Goal: Find specific page/section: Find specific page/section

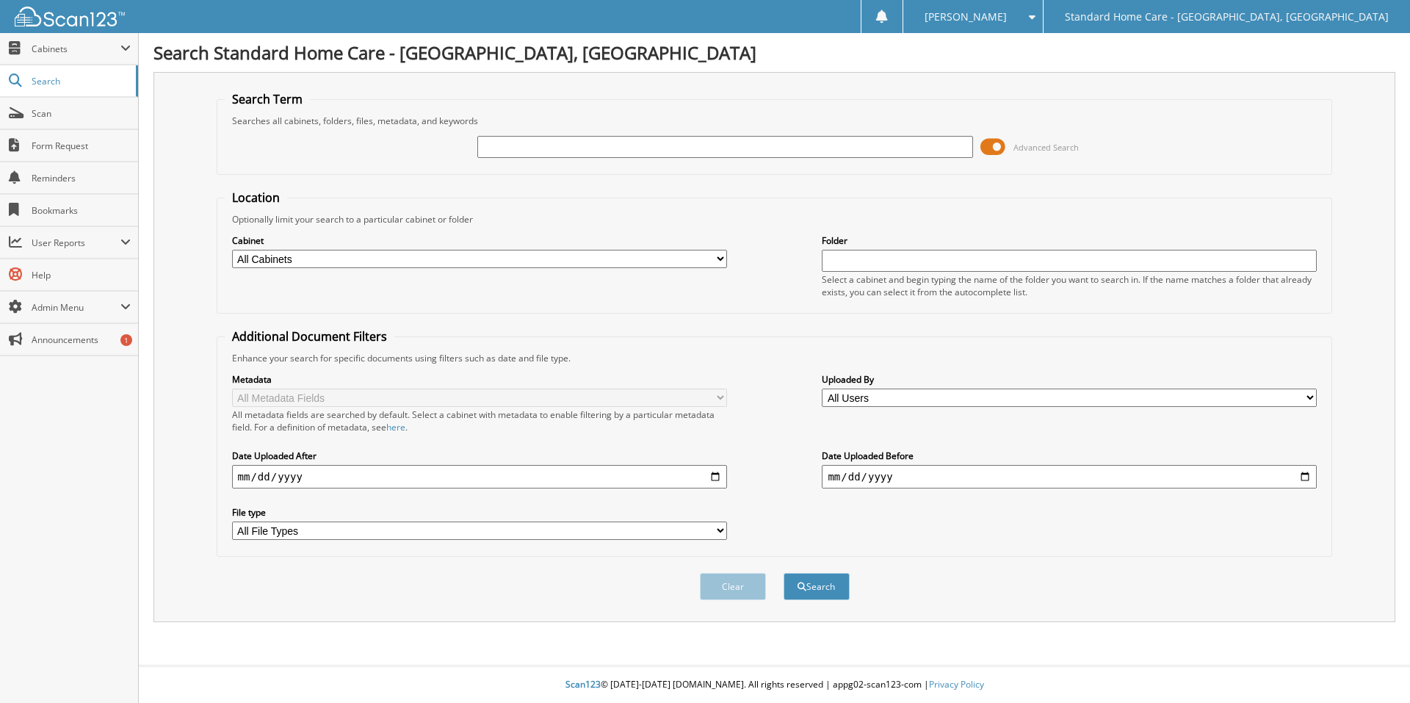
click at [504, 163] on div "Advanced Search" at bounding box center [775, 147] width 1100 height 40
click at [506, 148] on input "text" at bounding box center [724, 147] width 495 height 22
type input "miller"
click at [784, 573] on button "Search" at bounding box center [817, 586] width 66 height 27
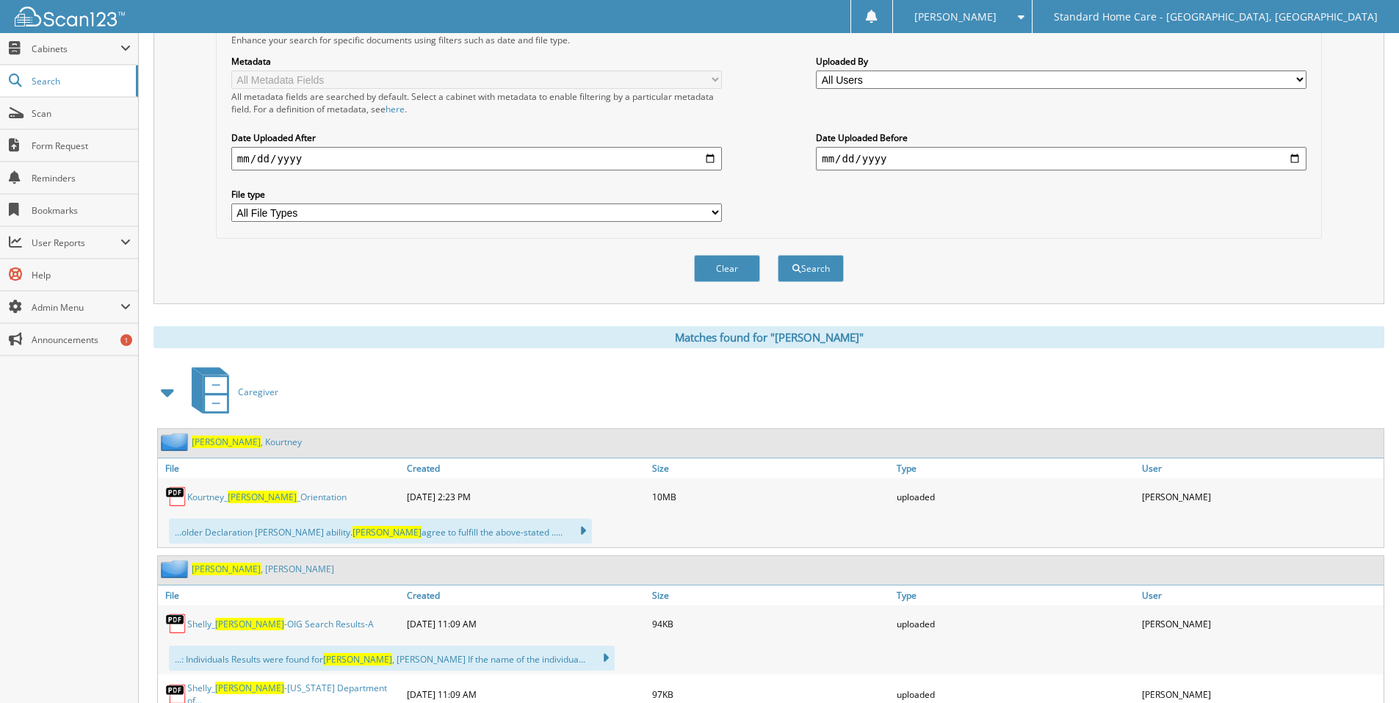
scroll to position [73, 0]
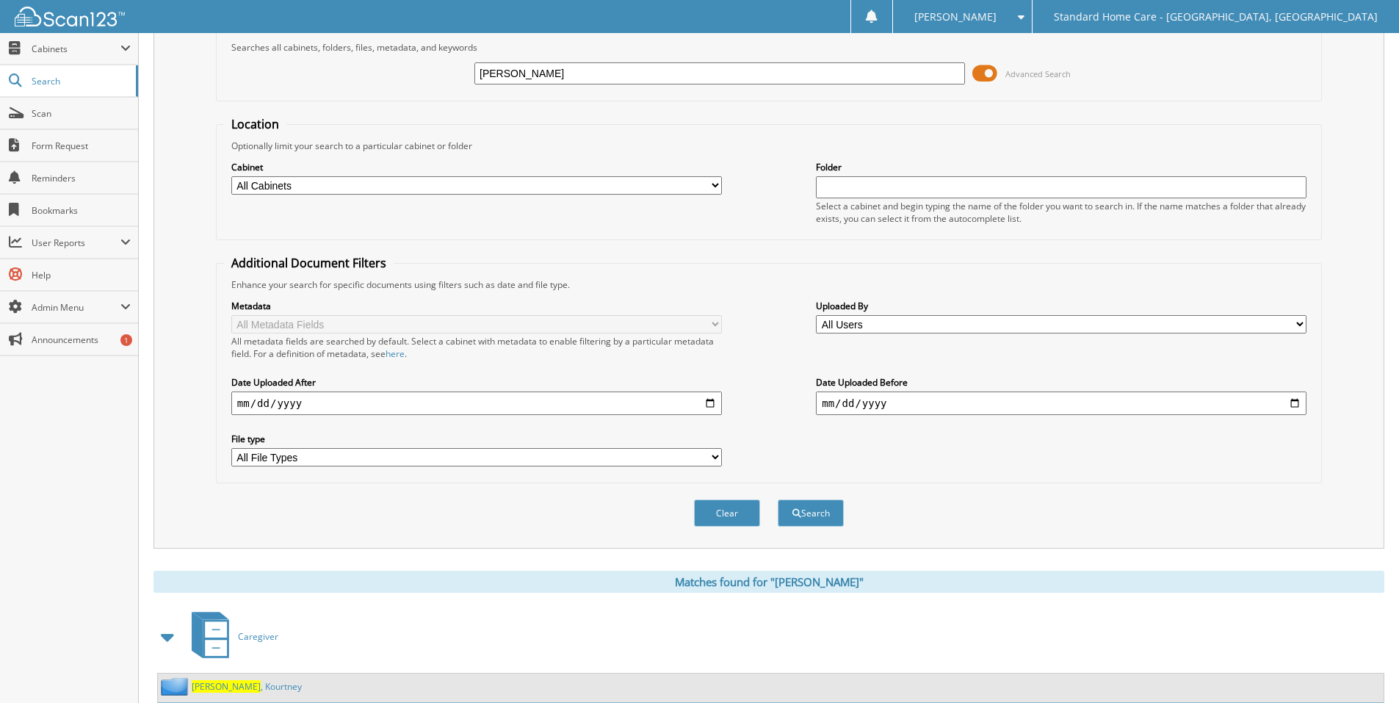
drag, startPoint x: 543, startPoint y: 73, endPoint x: 198, endPoint y: 126, distance: 348.7
click at [218, 120] on form "Search Term Searches all cabinets, folders, files, metadata, and keywords mille…" at bounding box center [769, 280] width 1106 height 525
type input "n"
type input "[PERSON_NAME]"
click at [778, 499] on button "Search" at bounding box center [811, 512] width 66 height 27
